Goal: Find specific page/section: Find specific page/section

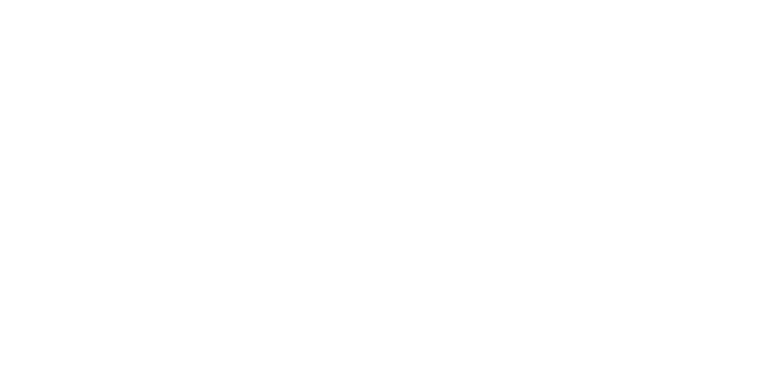
select select "en"
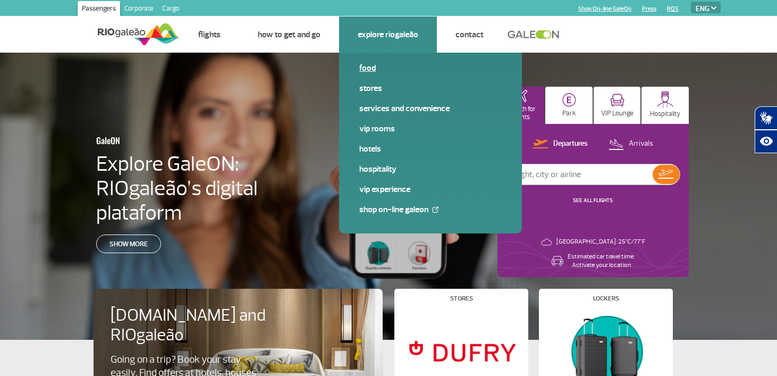
click at [365, 69] on link "Food" at bounding box center [430, 68] width 142 height 12
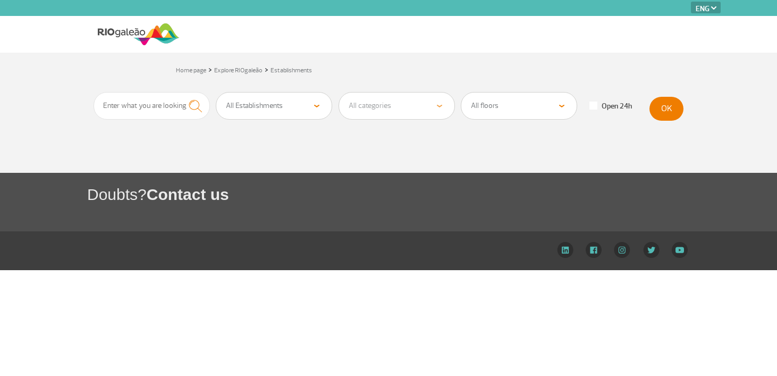
select select "en"
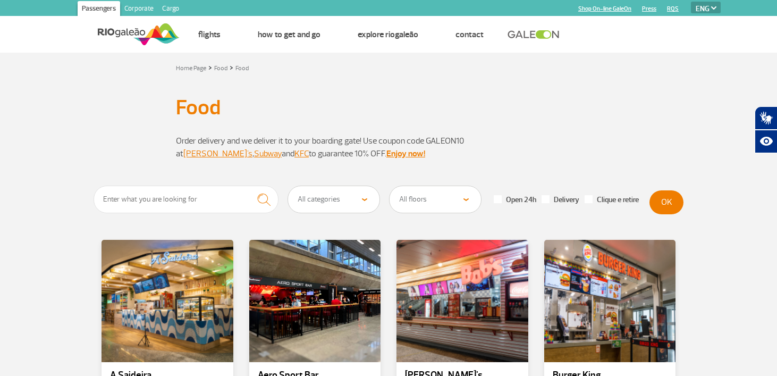
click at [322, 169] on p at bounding box center [388, 166] width 425 height 13
